Goal: Task Accomplishment & Management: Complete application form

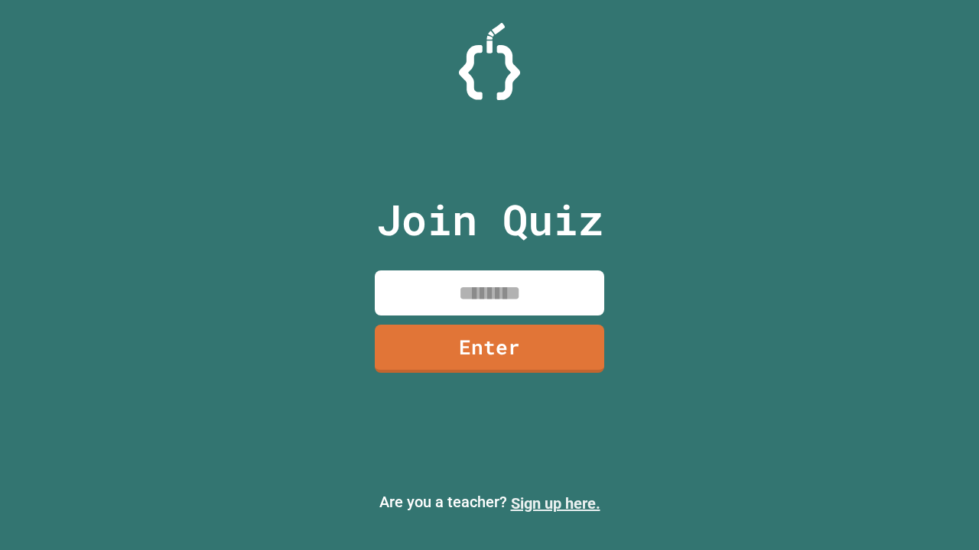
click at [548, 504] on link "Sign up here." at bounding box center [555, 504] width 89 height 18
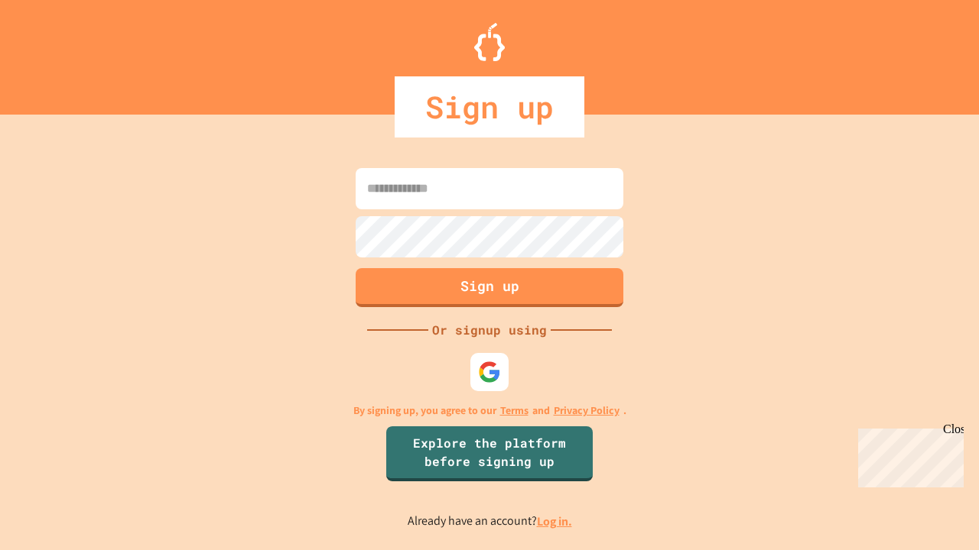
click at [555, 521] on link "Log in." at bounding box center [554, 522] width 35 height 16
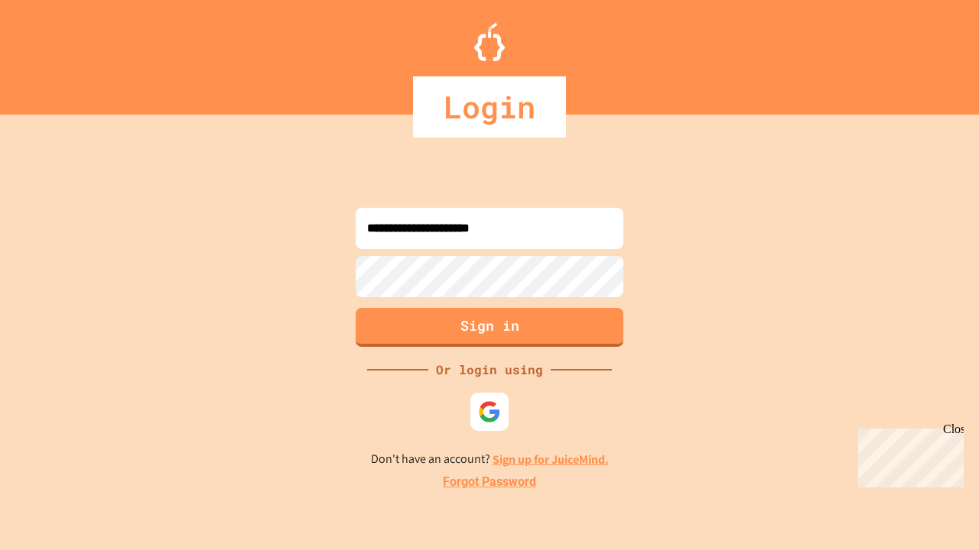
type input "**********"
